Goal: Task Accomplishment & Management: Use online tool/utility

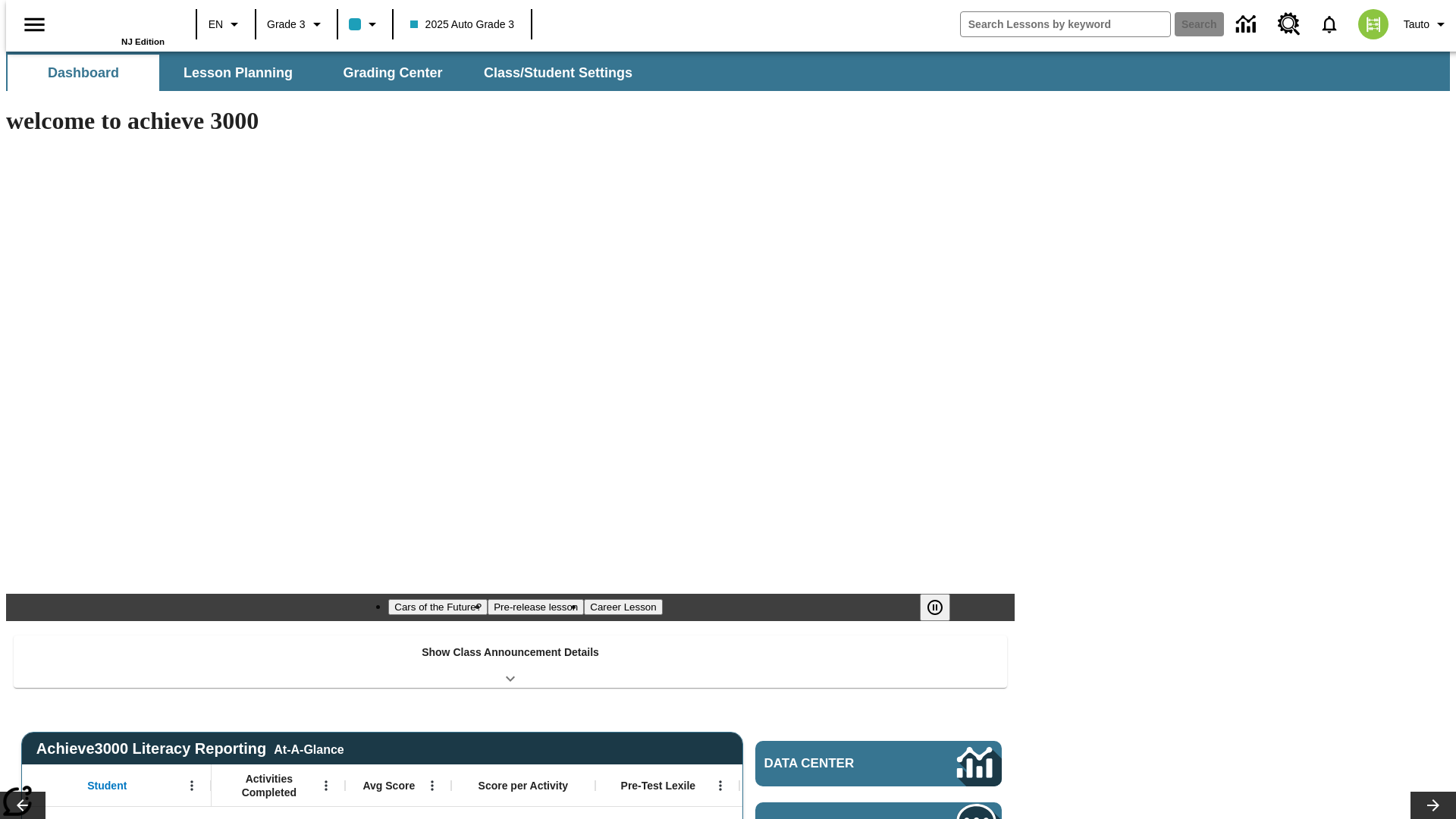
type input "-1"
click at [387, 73] on span "Grading Center" at bounding box center [393, 73] width 99 height 17
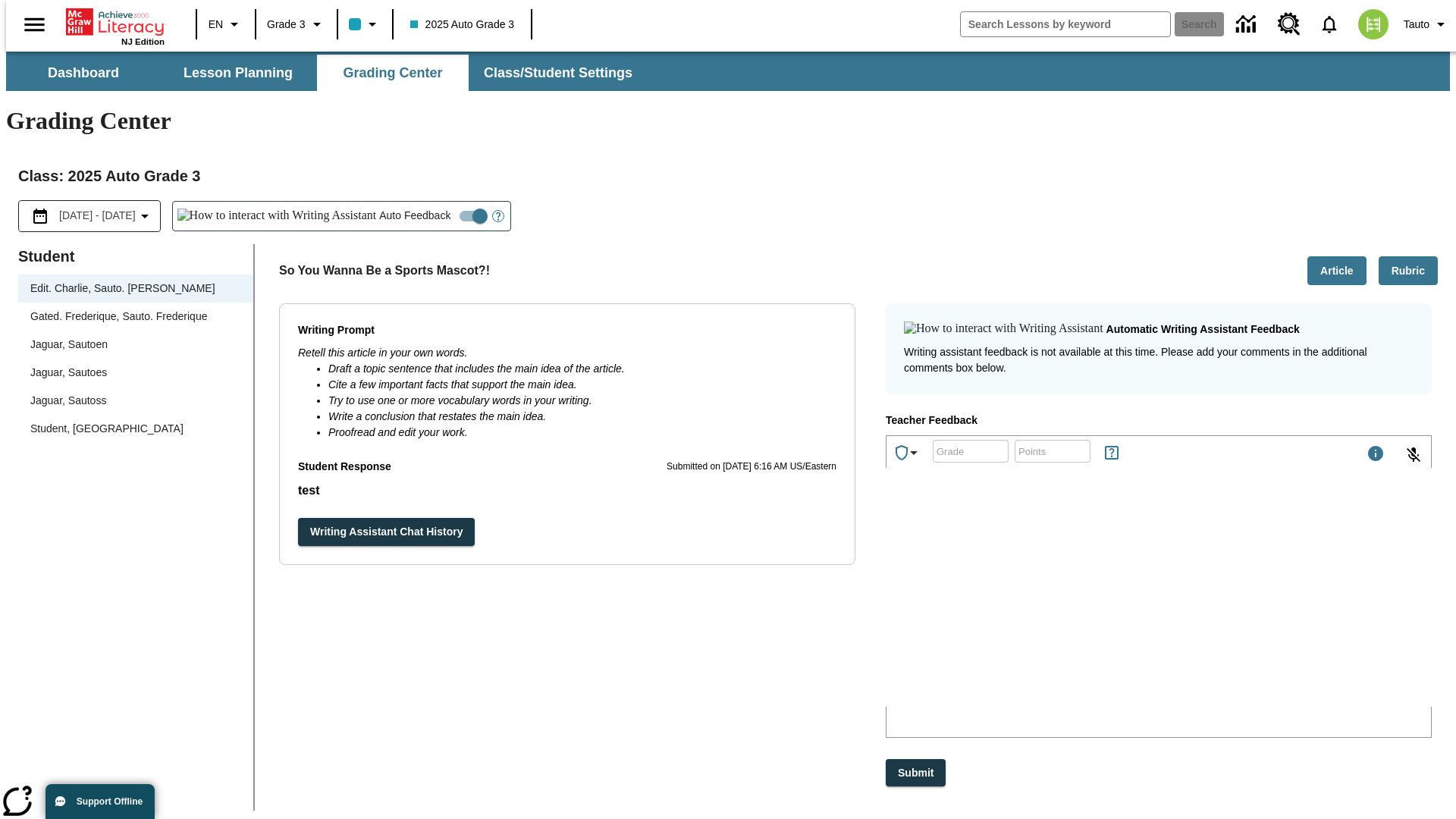
click at [131, 337] on div "Jaguar, Sautoen" at bounding box center [136, 345] width 211 height 16
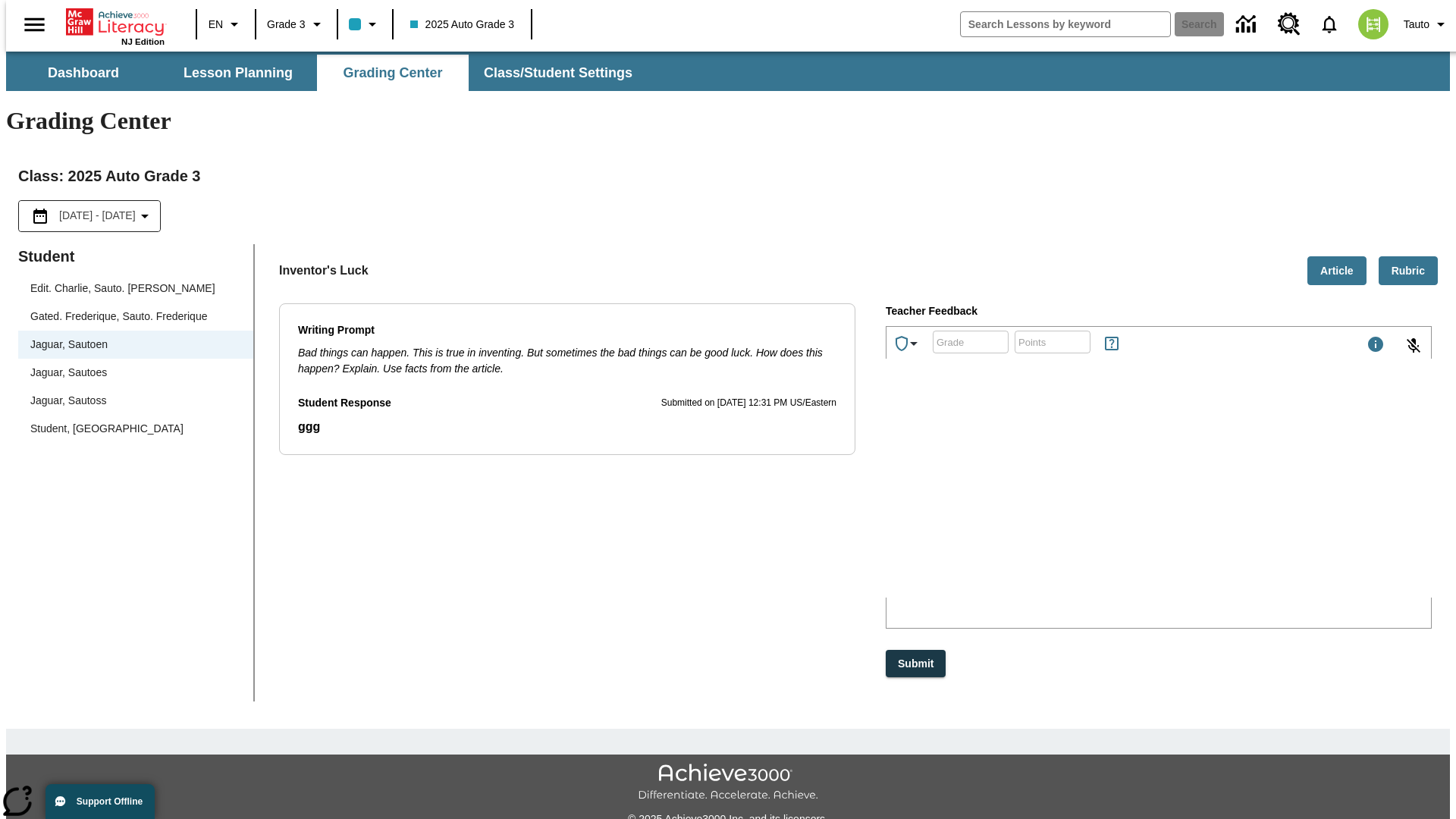
scroll to position [34, 0]
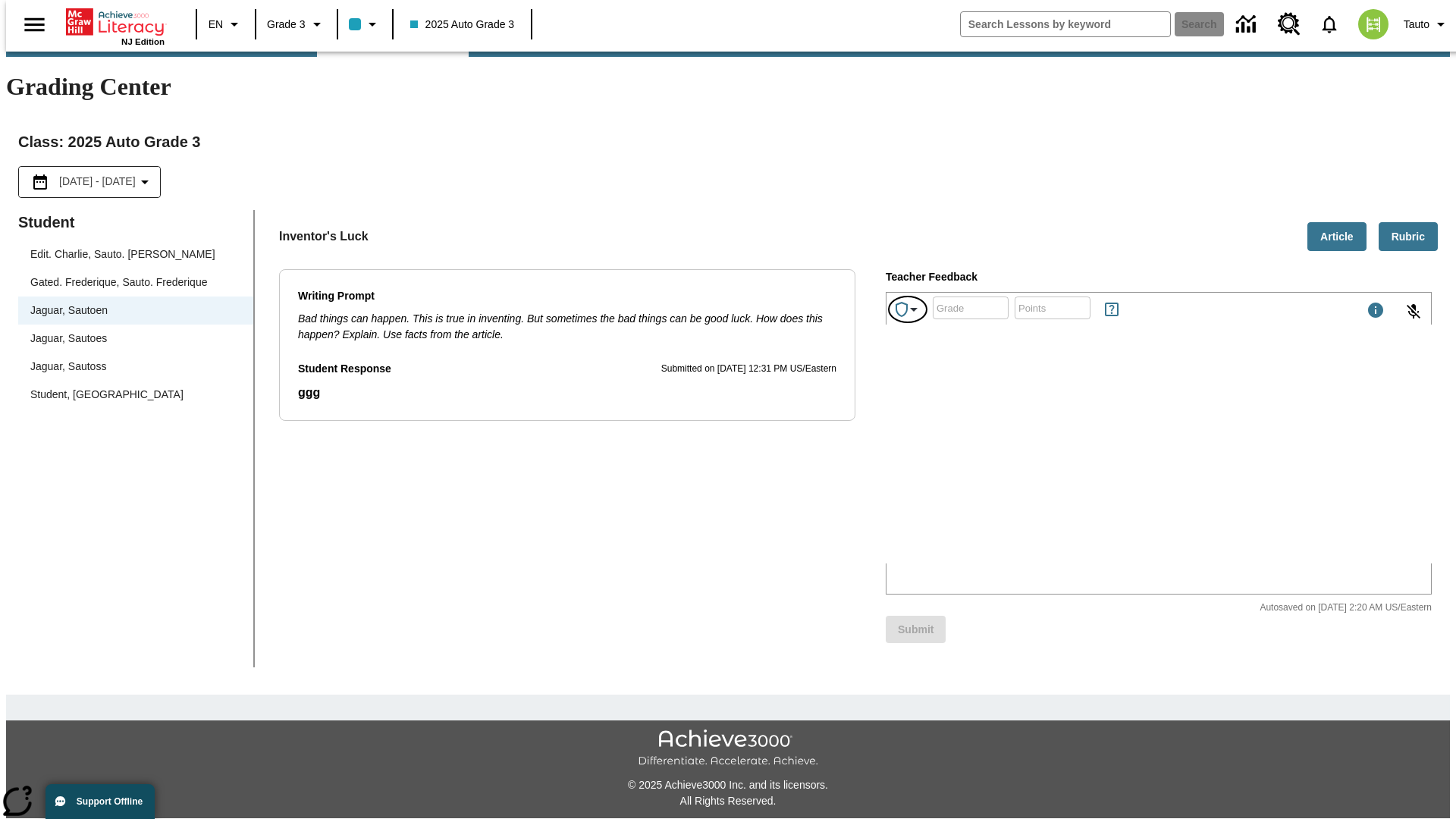
click at [909, 301] on icon "Achievements" at bounding box center [914, 310] width 18 height 18
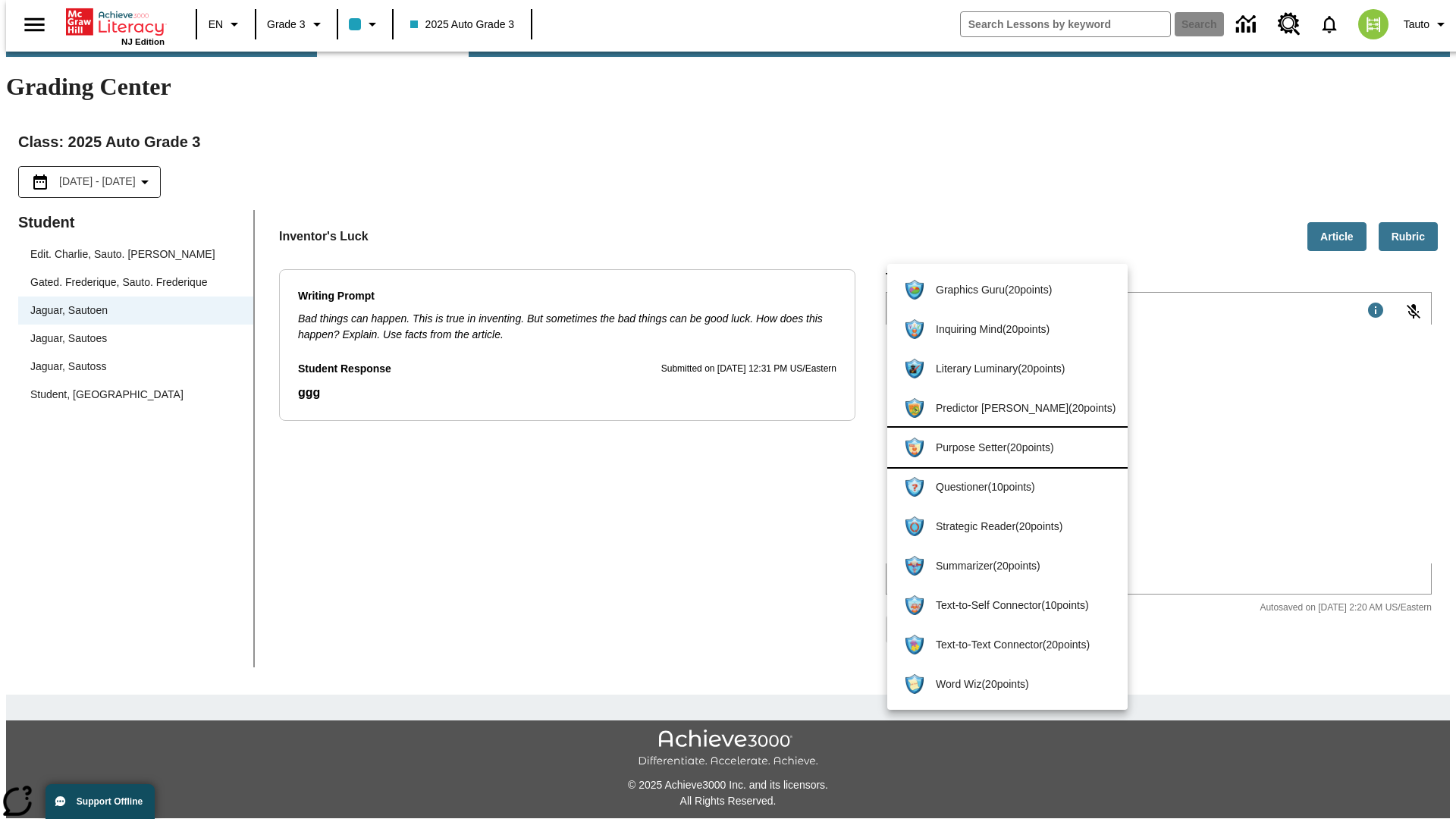
click at [1002, 447] on span "Purpose Setter ( 20 points )" at bounding box center [1026, 448] width 180 height 16
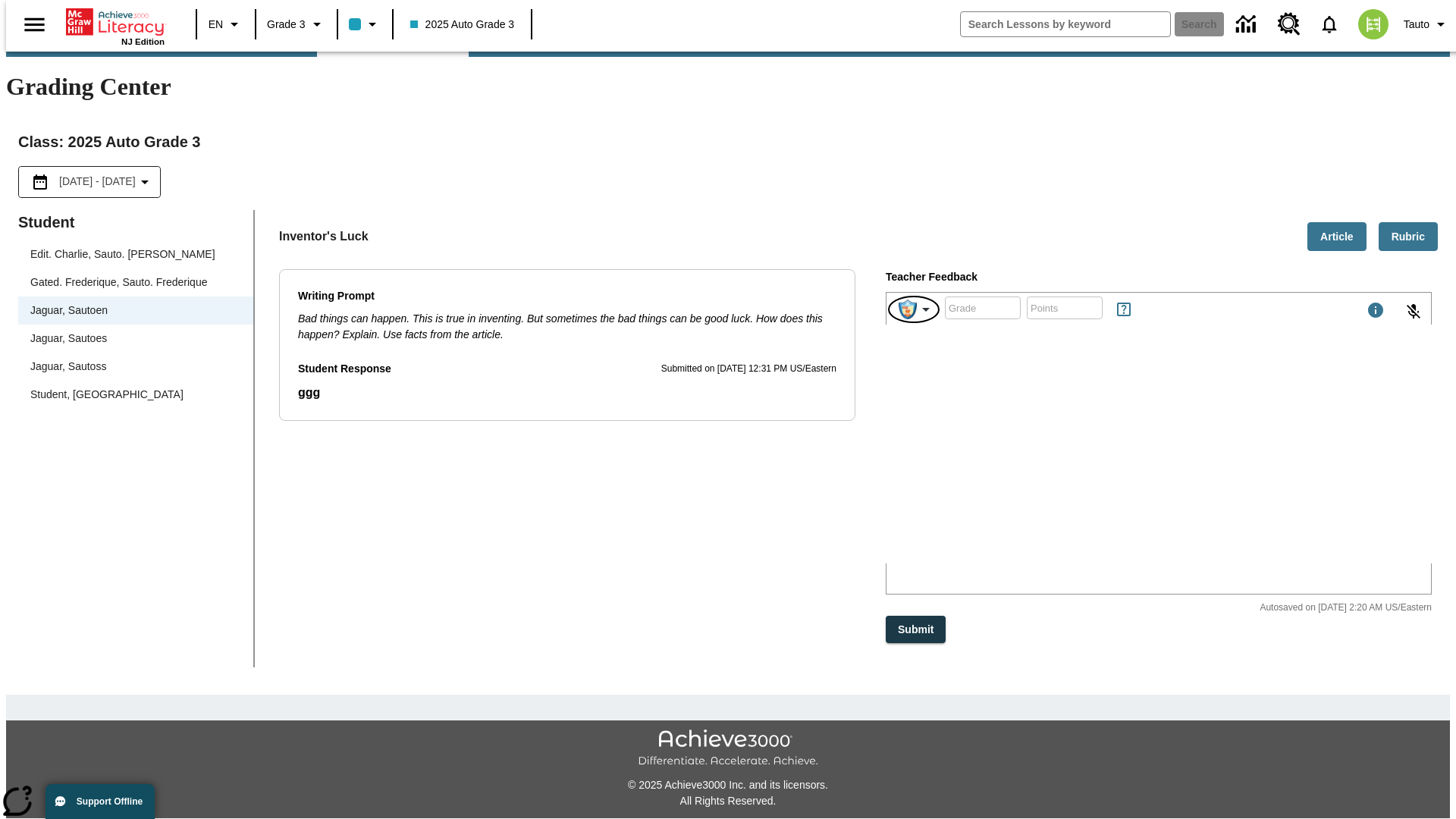
scroll to position [0, 0]
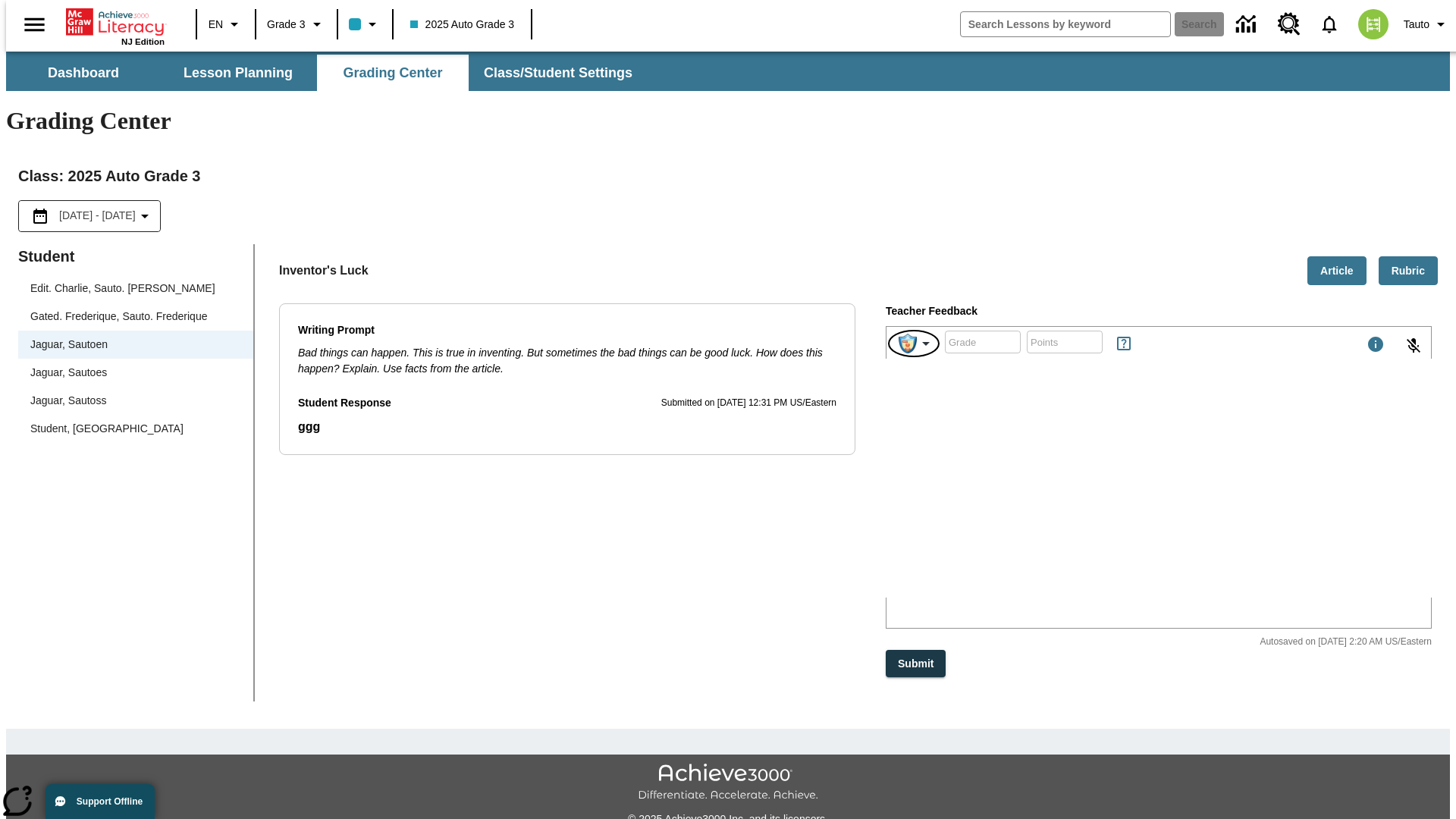
click at [915, 334] on img "Purpose Setter" at bounding box center [908, 344] width 18 height 20
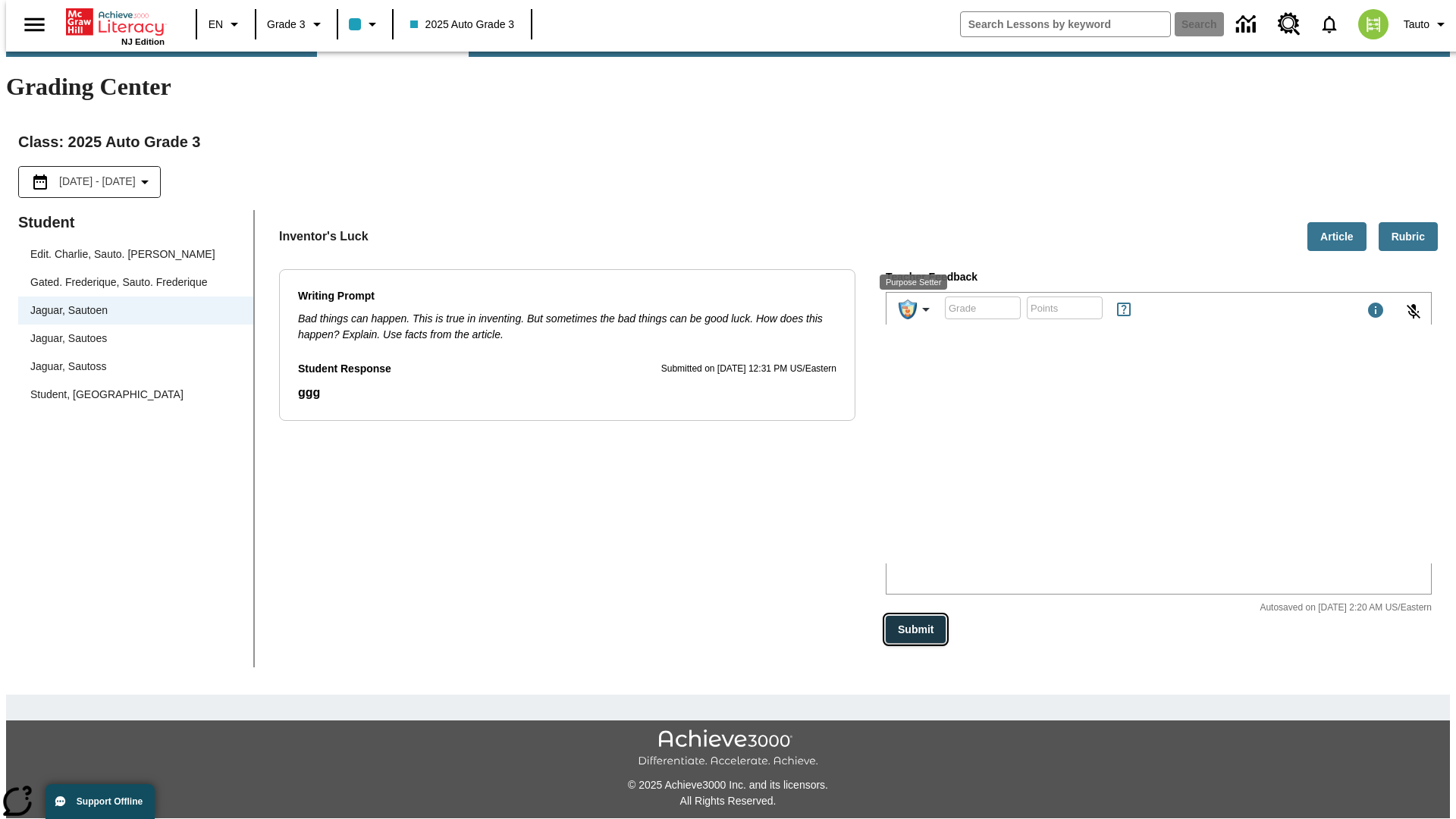
click at [917, 616] on button "Submit" at bounding box center [916, 629] width 60 height 28
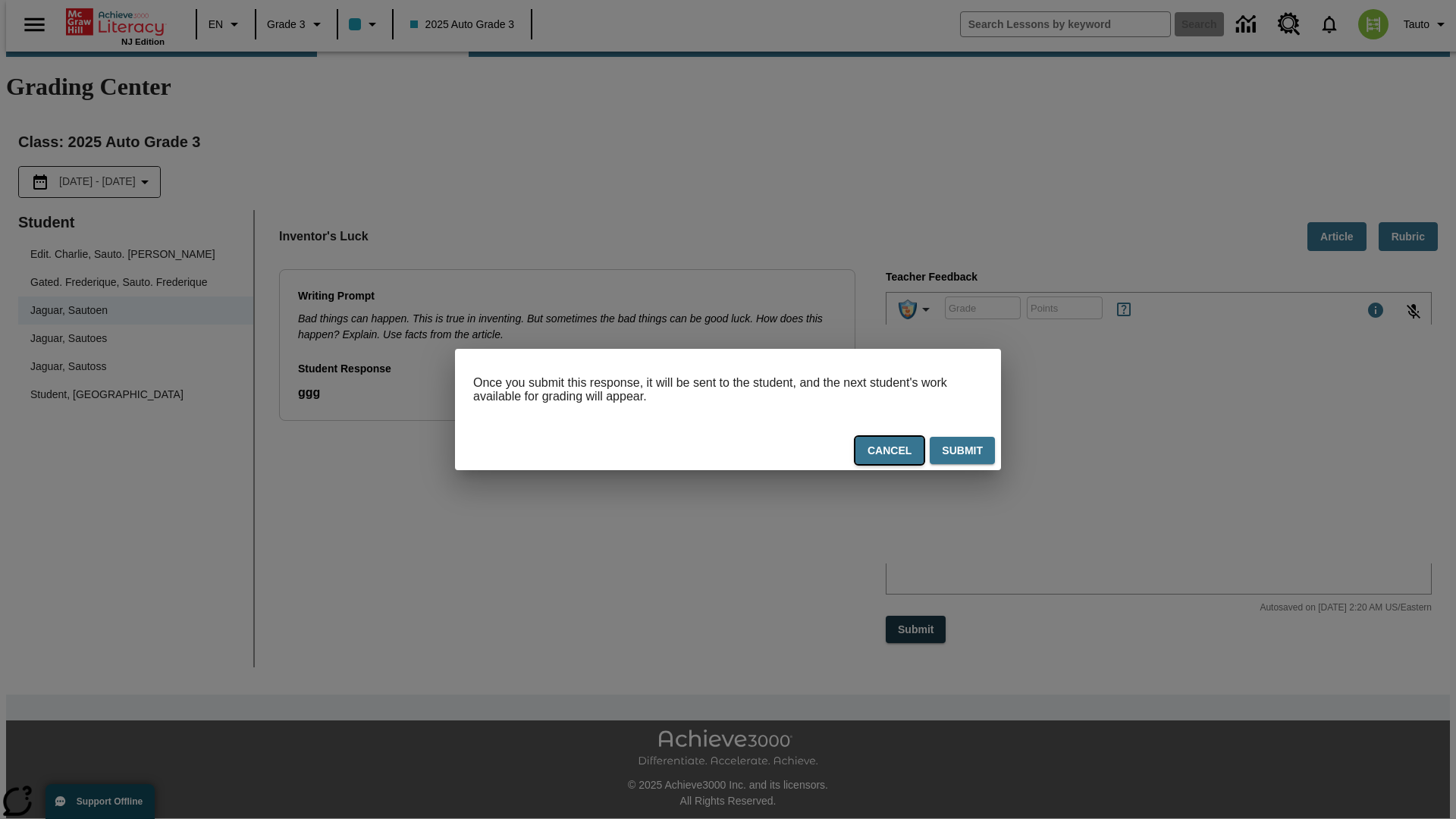
click at [891, 454] on button "Cancel" at bounding box center [890, 450] width 68 height 28
